Goal: Entertainment & Leisure: Consume media (video, audio)

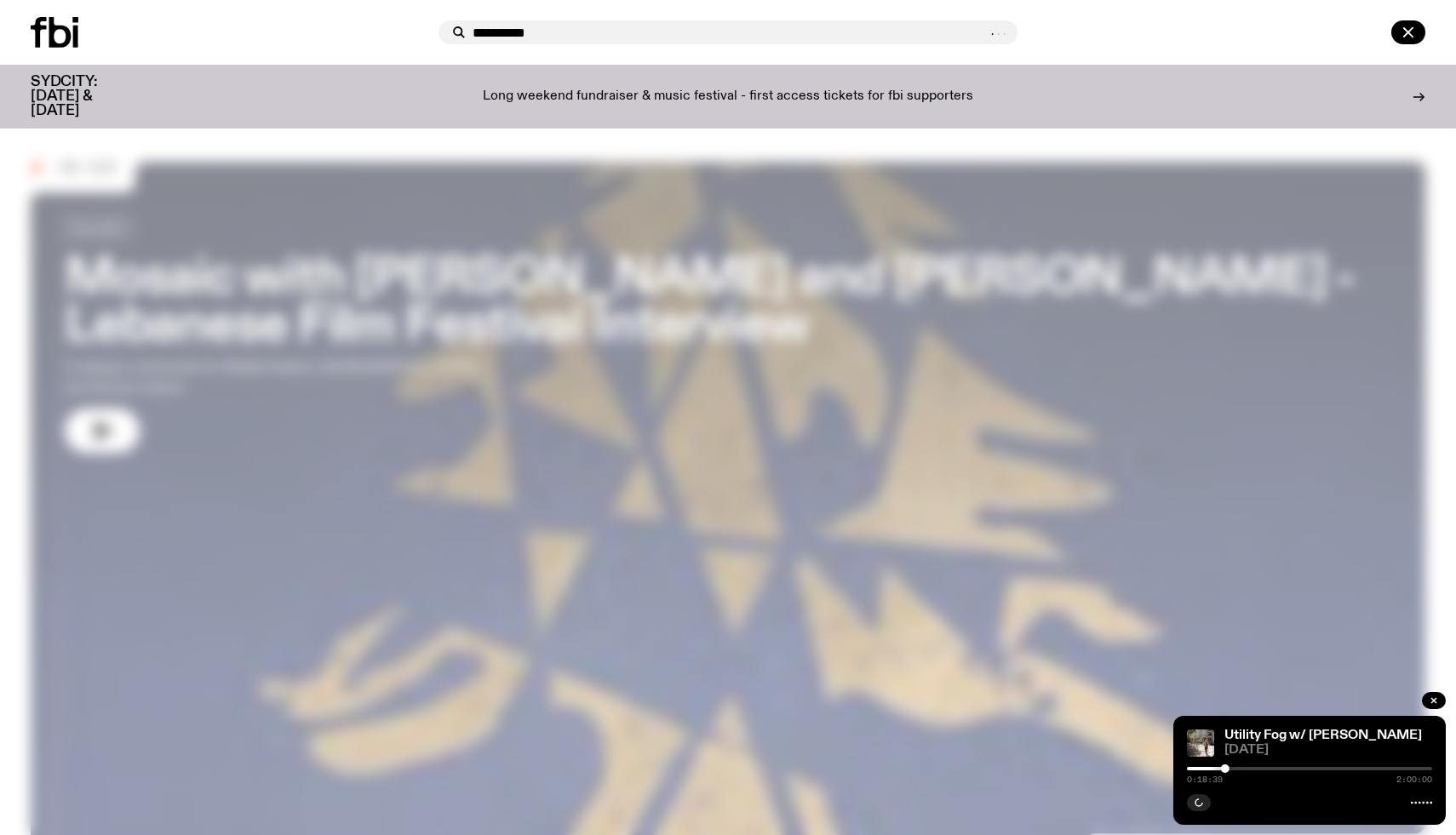
type input "*********"
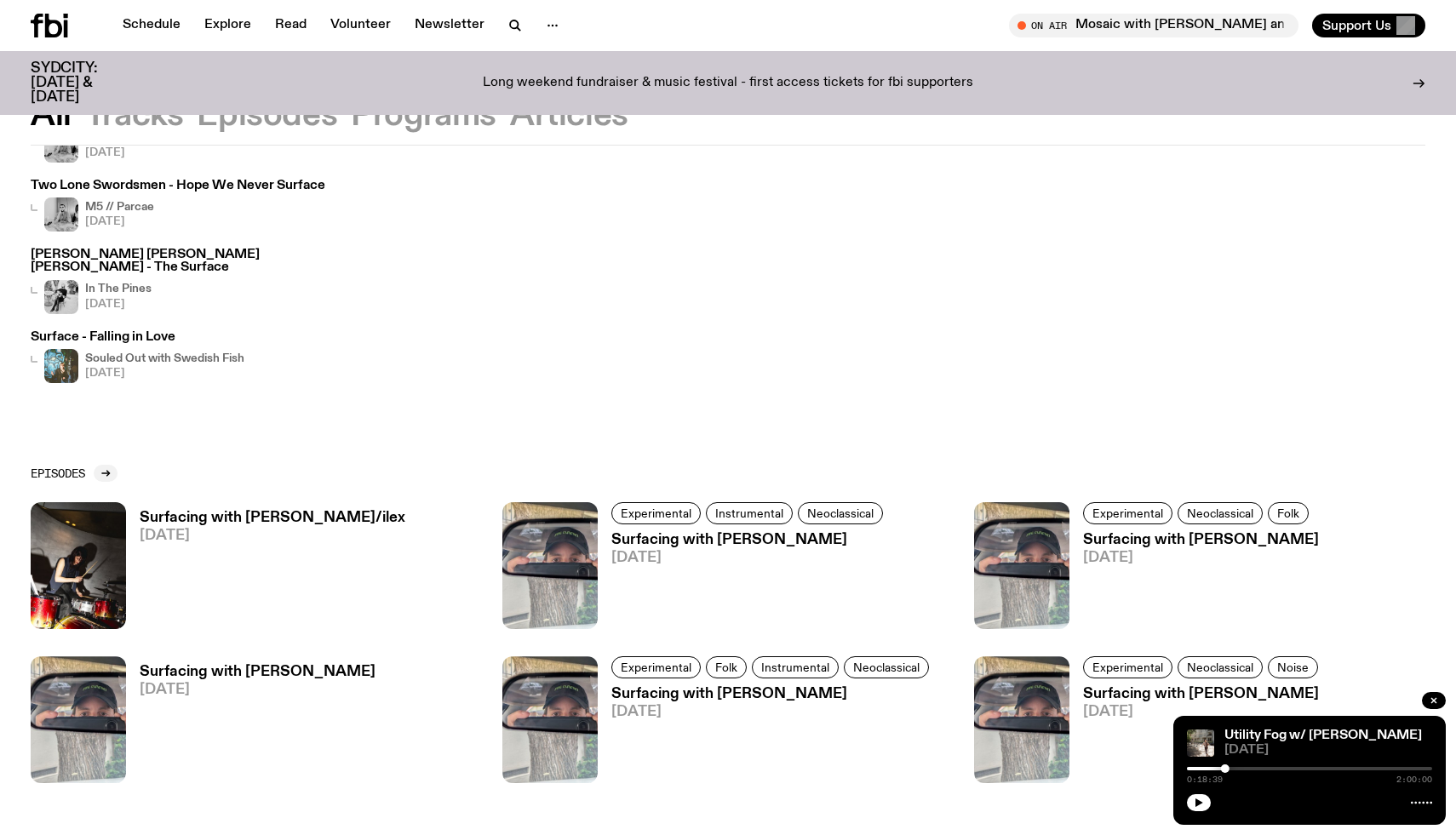
scroll to position [327, 0]
click at [259, 510] on h3 "Surfacing with [PERSON_NAME]/ilex" at bounding box center [273, 517] width 266 height 15
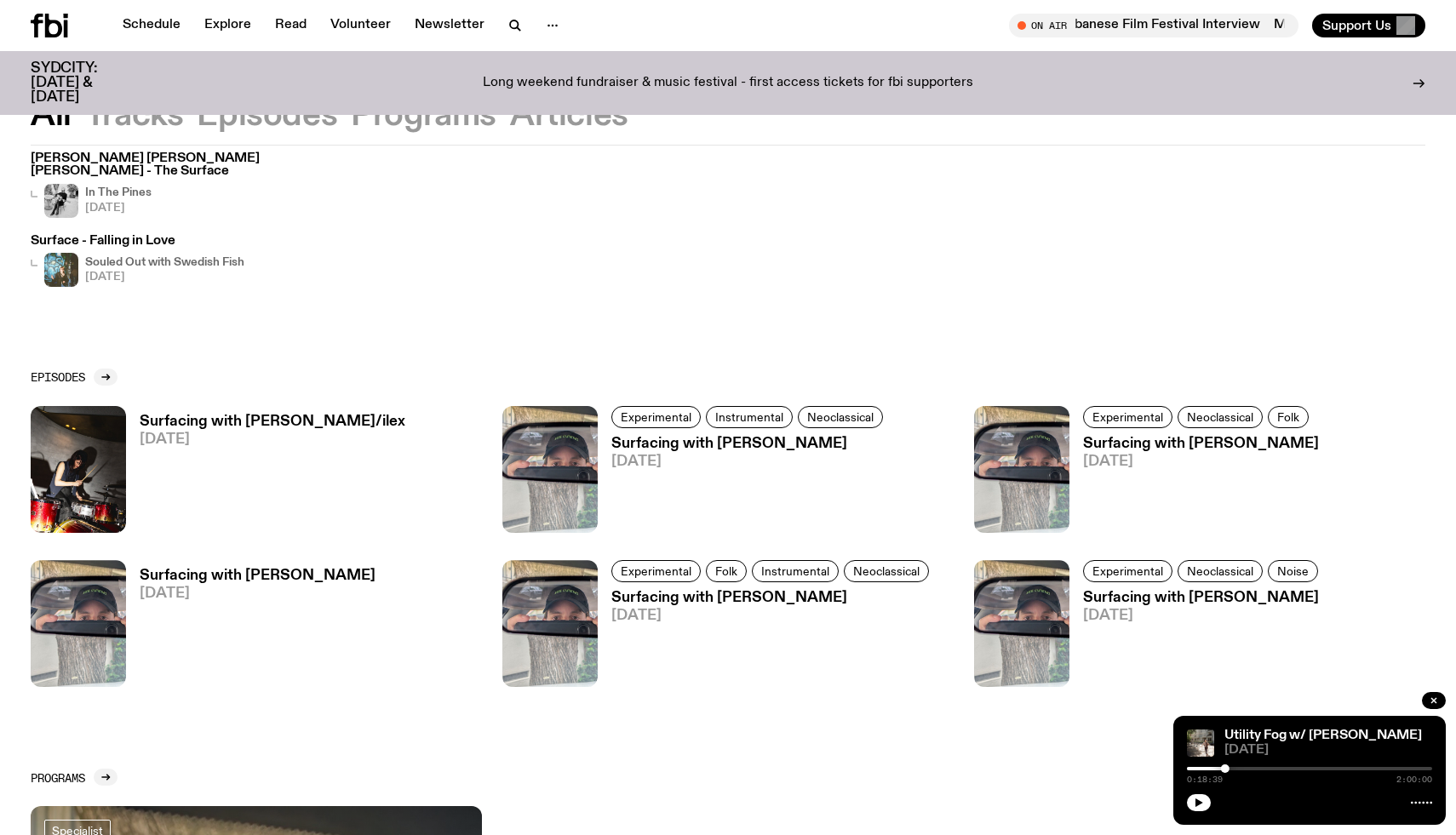
scroll to position [431, 0]
